Goal: Transaction & Acquisition: Register for event/course

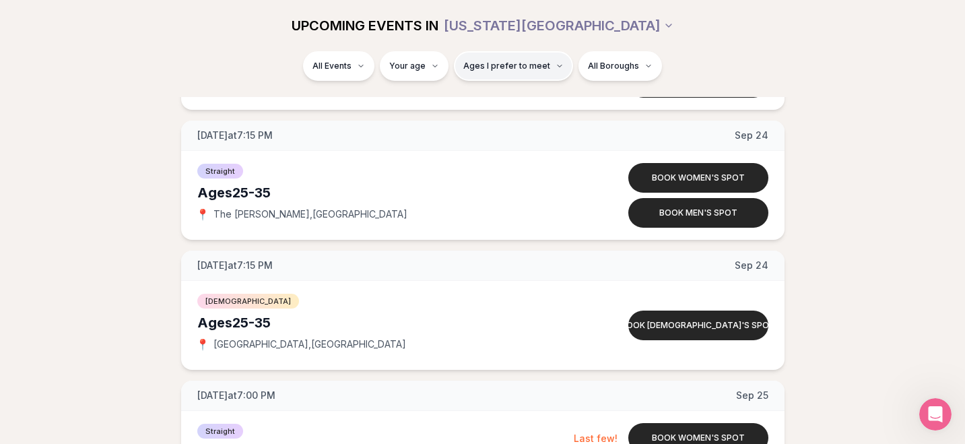
scroll to position [2883, 0]
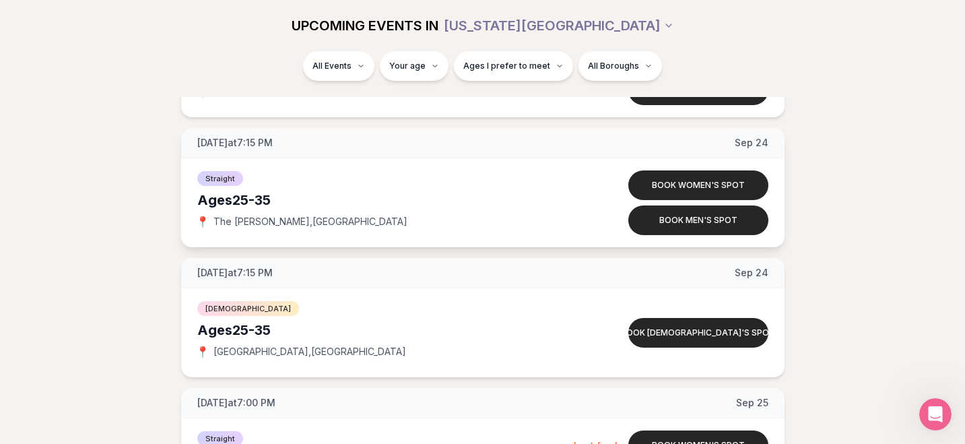
click at [286, 222] on span "The [PERSON_NAME] , [GEOGRAPHIC_DATA]" at bounding box center [310, 221] width 194 height 13
drag, startPoint x: 283, startPoint y: 222, endPoint x: 211, endPoint y: 220, distance: 71.4
click at [211, 220] on div "📍 The [PERSON_NAME] , [GEOGRAPHIC_DATA]" at bounding box center [387, 221] width 380 height 13
click at [448, 236] on div "Straight Ages [DEMOGRAPHIC_DATA] 📍 The [PERSON_NAME] , Williamsburg Book women'…" at bounding box center [482, 202] width 603 height 89
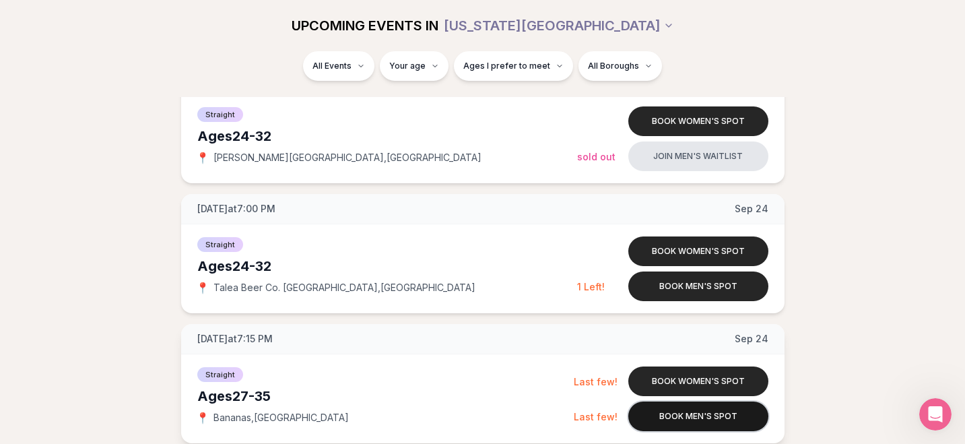
scroll to position [2507, 0]
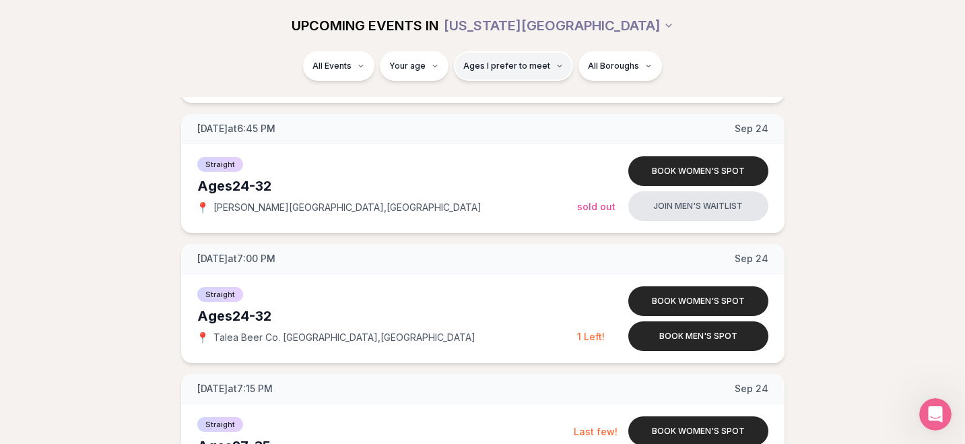
click at [516, 67] on span "Ages I prefer to meet" at bounding box center [506, 66] width 87 height 11
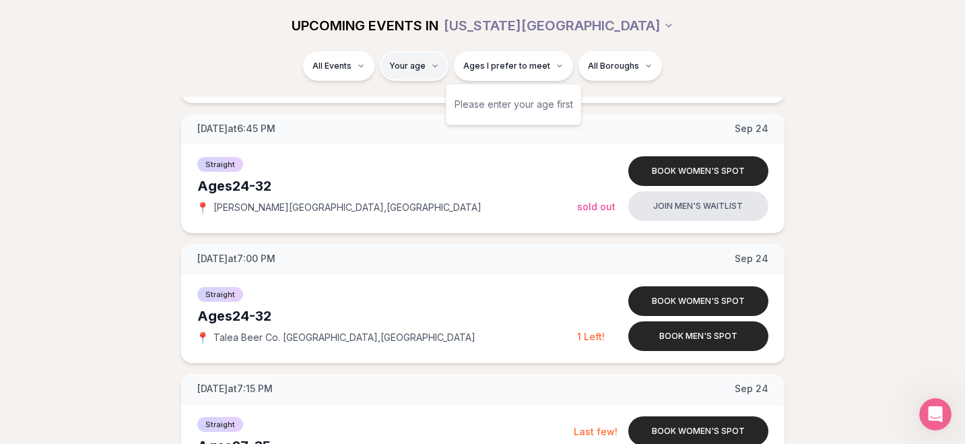
type input "**"
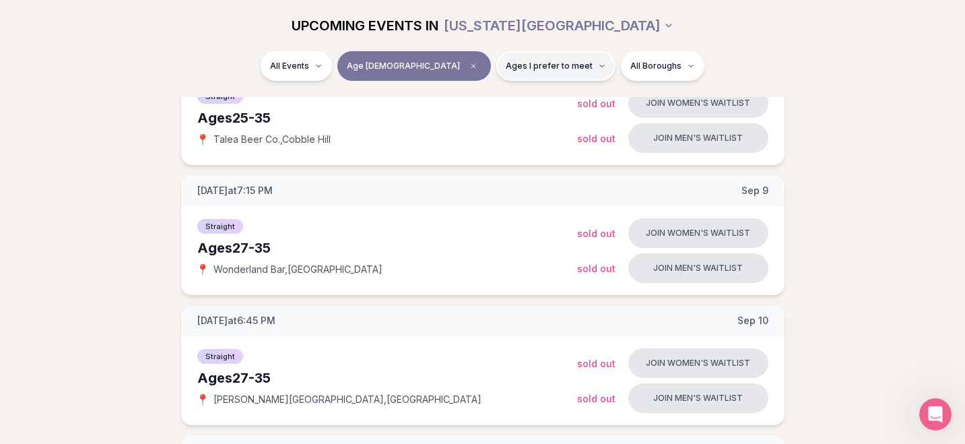
click at [506, 67] on span "Ages I prefer to meet" at bounding box center [549, 66] width 87 height 11
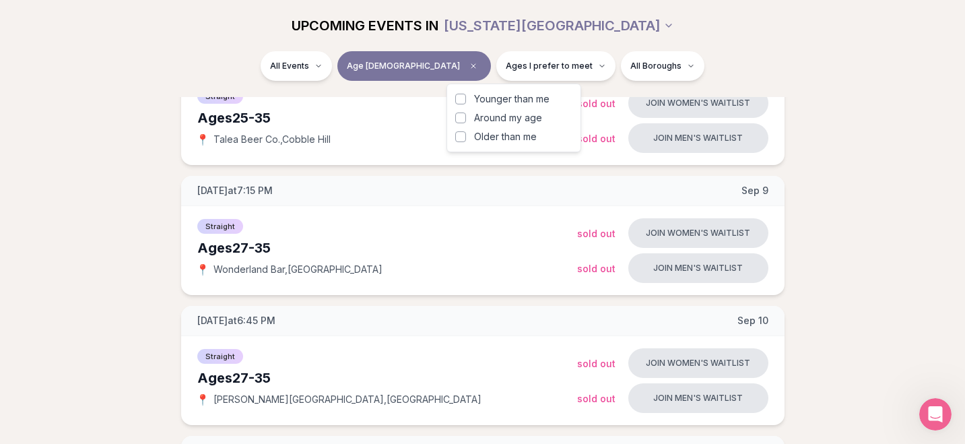
click at [484, 104] on span "Younger than me" at bounding box center [511, 98] width 75 height 13
click at [466, 104] on button "Younger than me" at bounding box center [460, 99] width 11 height 11
click at [482, 120] on span "Around my age" at bounding box center [508, 117] width 68 height 13
click at [466, 120] on button "Around my age" at bounding box center [460, 117] width 11 height 11
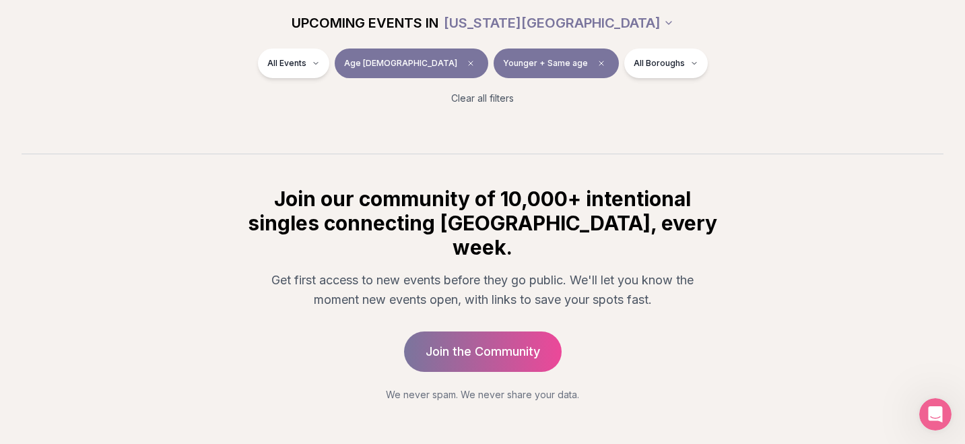
click at [954, 116] on section "UPCOMING EVENTS IN [US_STATE][GEOGRAPHIC_DATA] All Events Age [DEMOGRAPHIC_DATA…" at bounding box center [482, 43] width 965 height 221
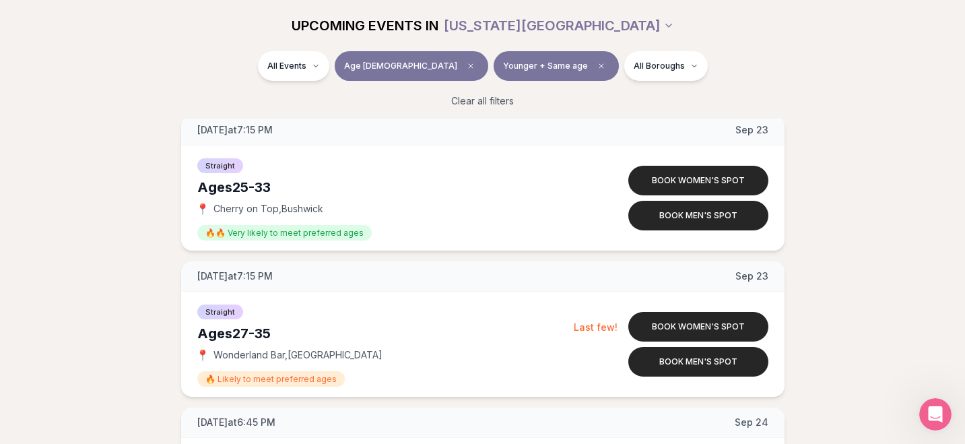
scroll to position [2332, 0]
drag, startPoint x: 754, startPoint y: 216, endPoint x: 842, endPoint y: 3, distance: 229.8
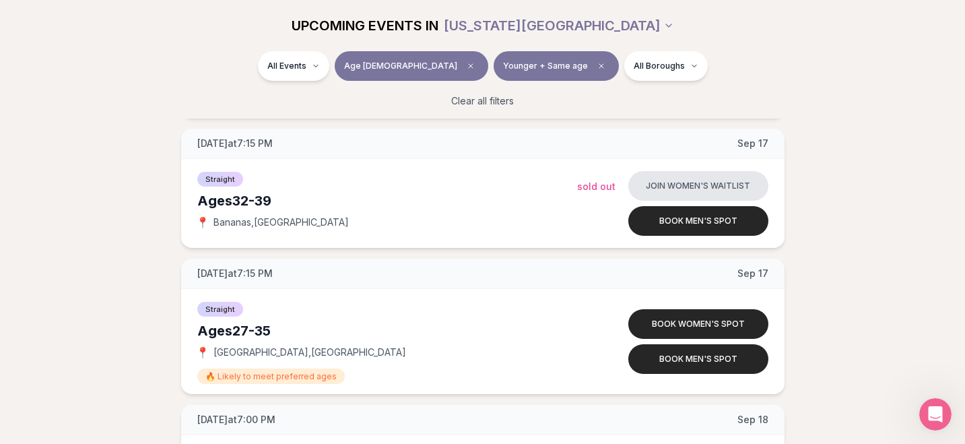
scroll to position [2903, 0]
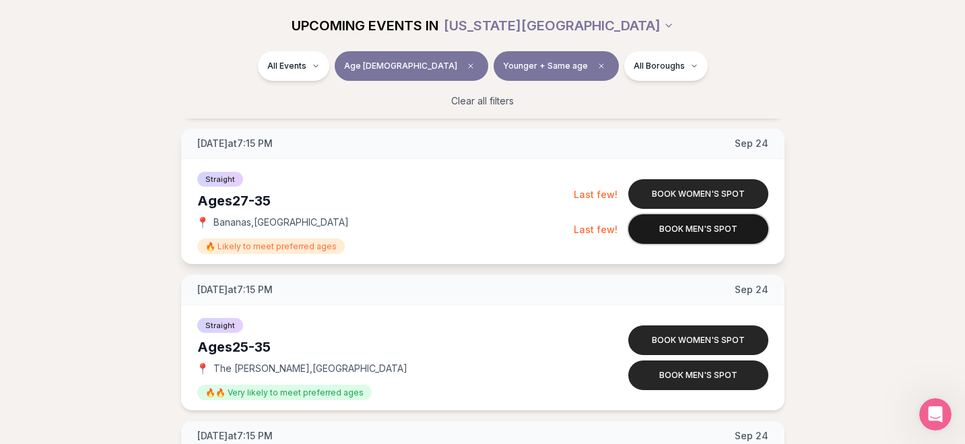
click at [719, 228] on button "Book men's spot" at bounding box center [698, 229] width 140 height 30
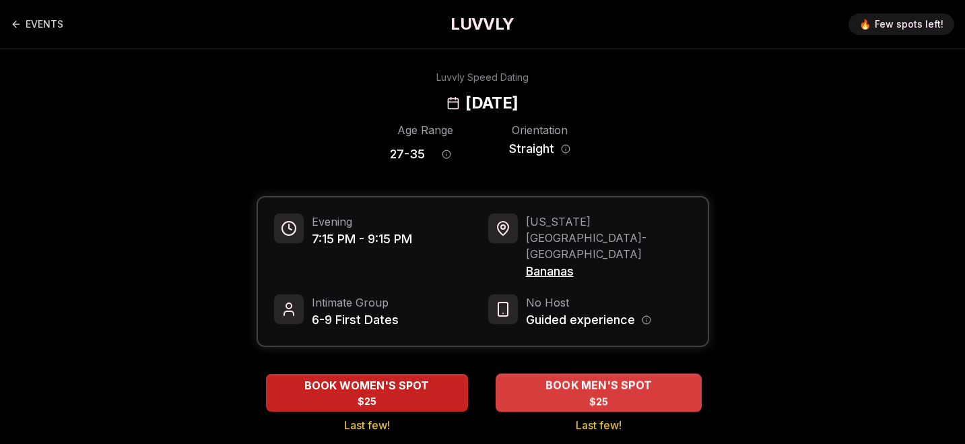
click at [644, 377] on span "BOOK MEN'S SPOT" at bounding box center [598, 385] width 112 height 16
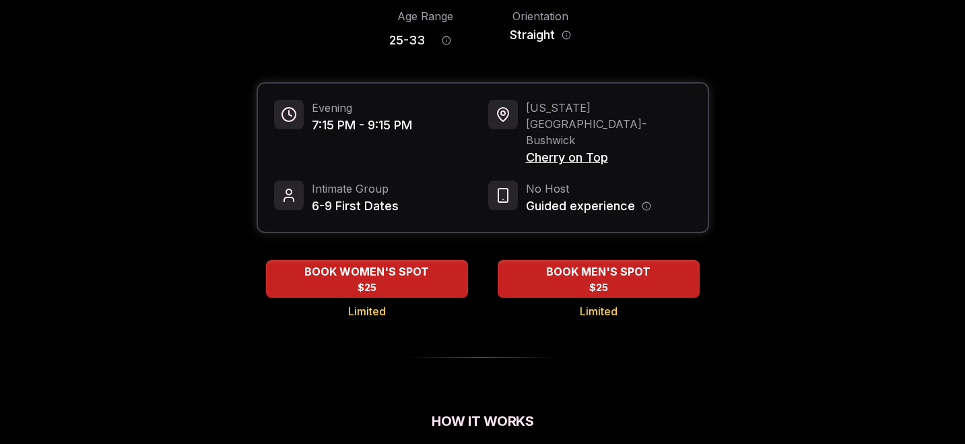
scroll to position [113, 0]
